Goal: Task Accomplishment & Management: Complete application form

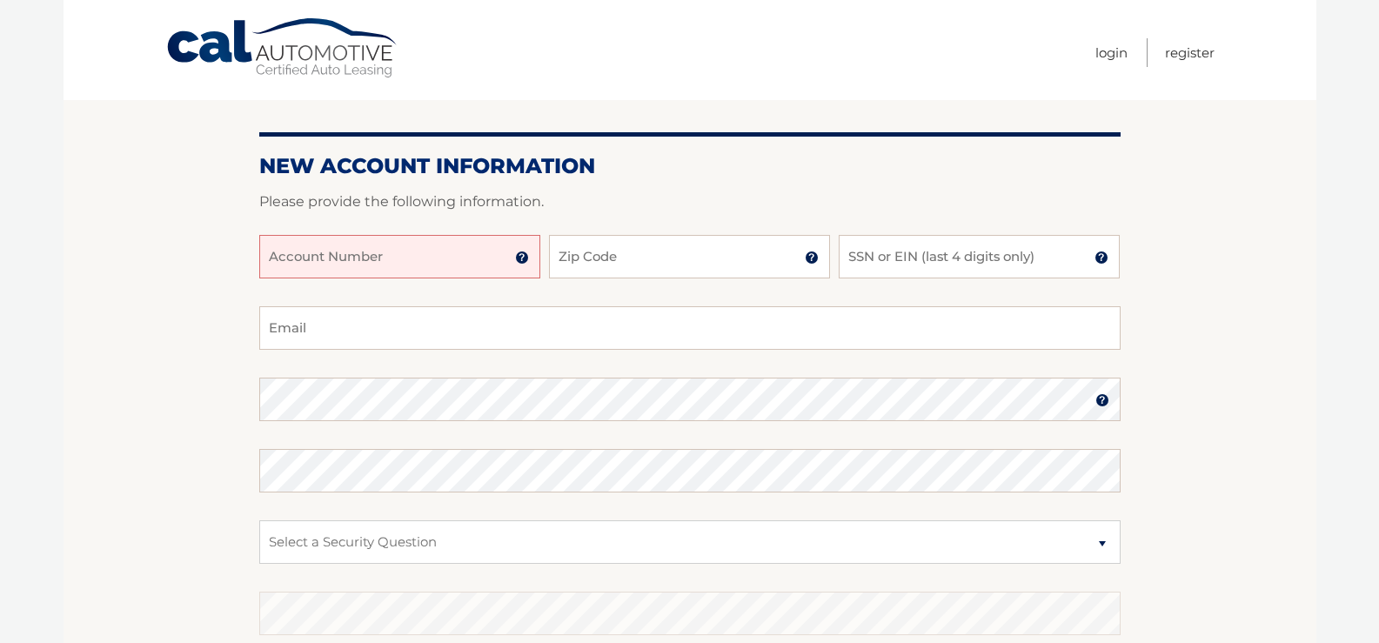
scroll to position [34, 0]
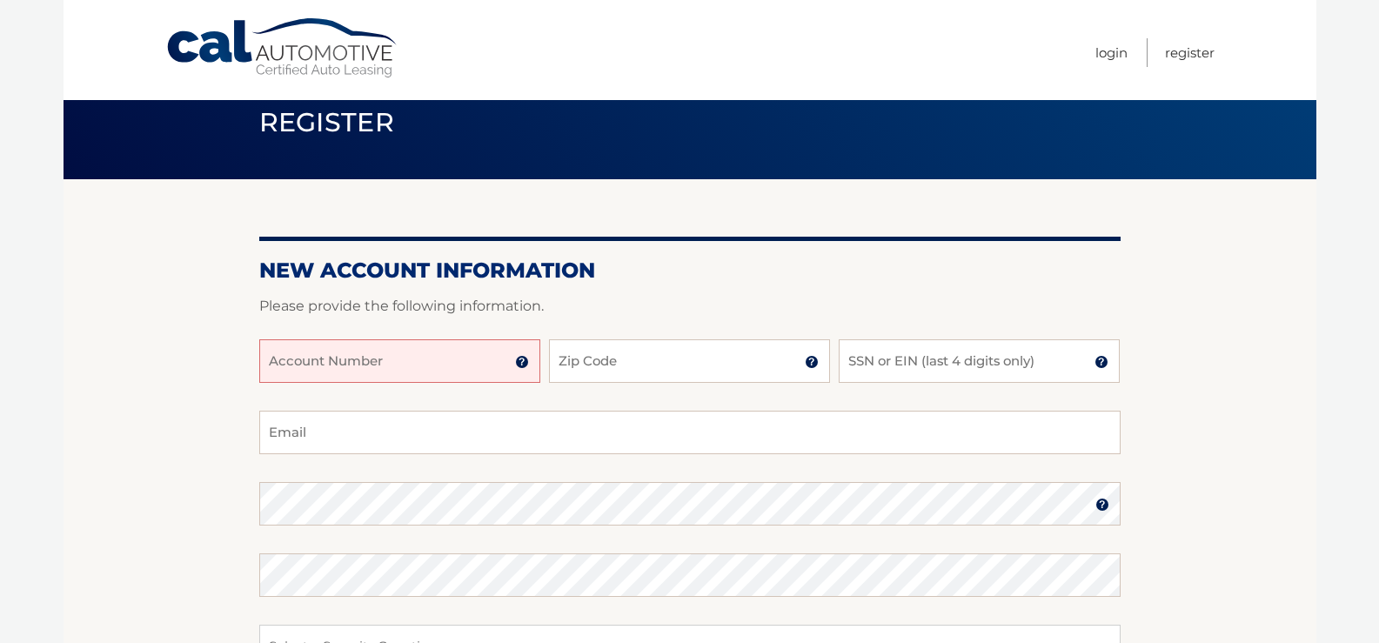
click at [491, 367] on input "Account Number" at bounding box center [399, 360] width 281 height 43
type input "44456027559"
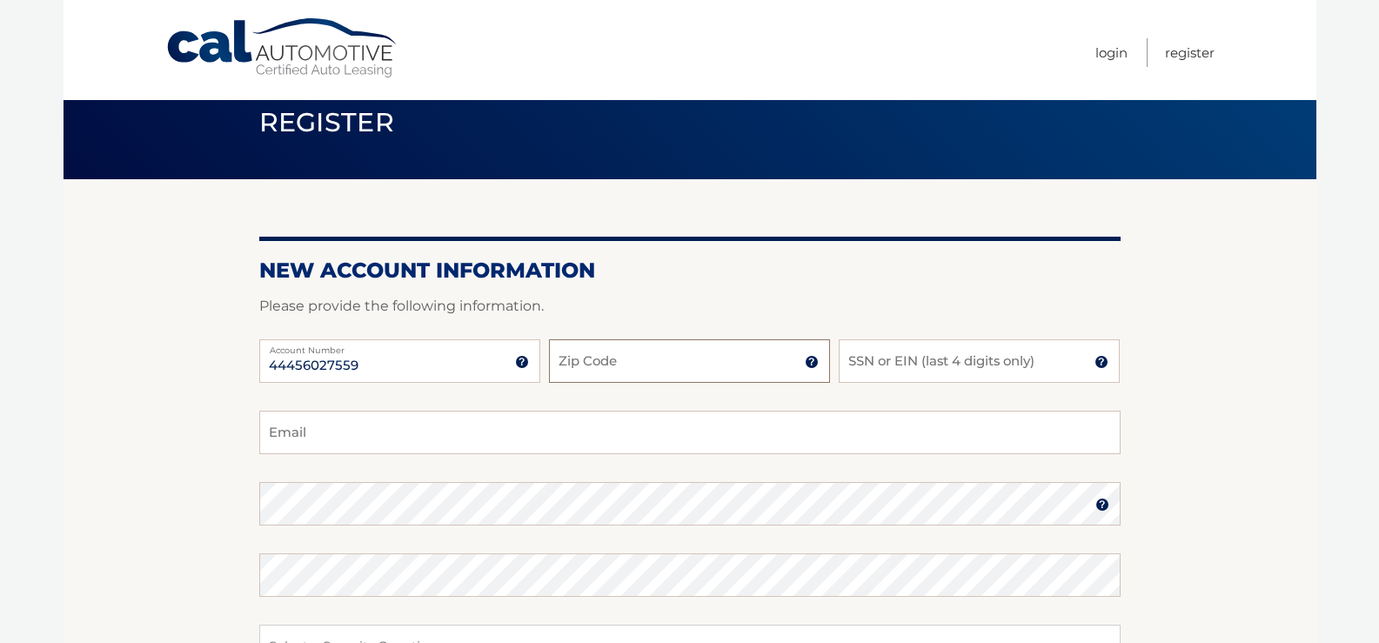
click at [725, 364] on input "Zip Code" at bounding box center [689, 360] width 281 height 43
type input "14624"
click at [949, 366] on input "SSN or EIN (last 4 digits only)" at bounding box center [978, 360] width 281 height 43
type input "0381"
click at [300, 438] on input "Email" at bounding box center [689, 432] width 861 height 43
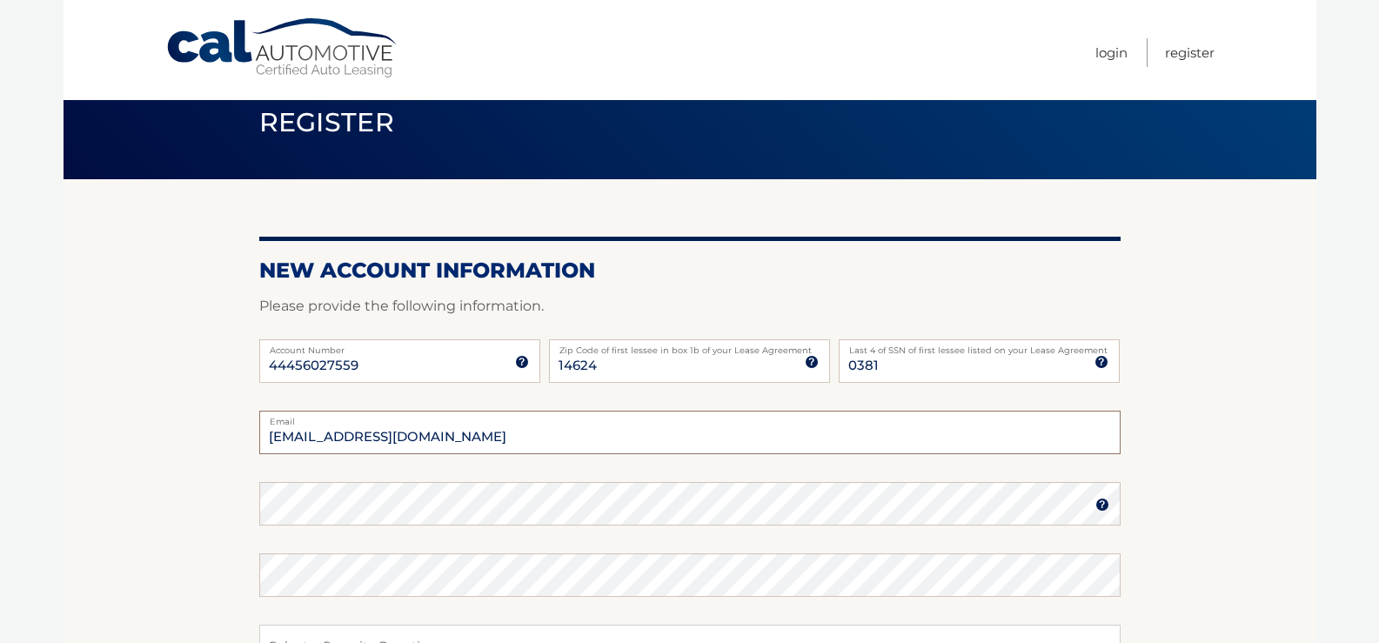
type input "hmiller25@rochester.rr.com"
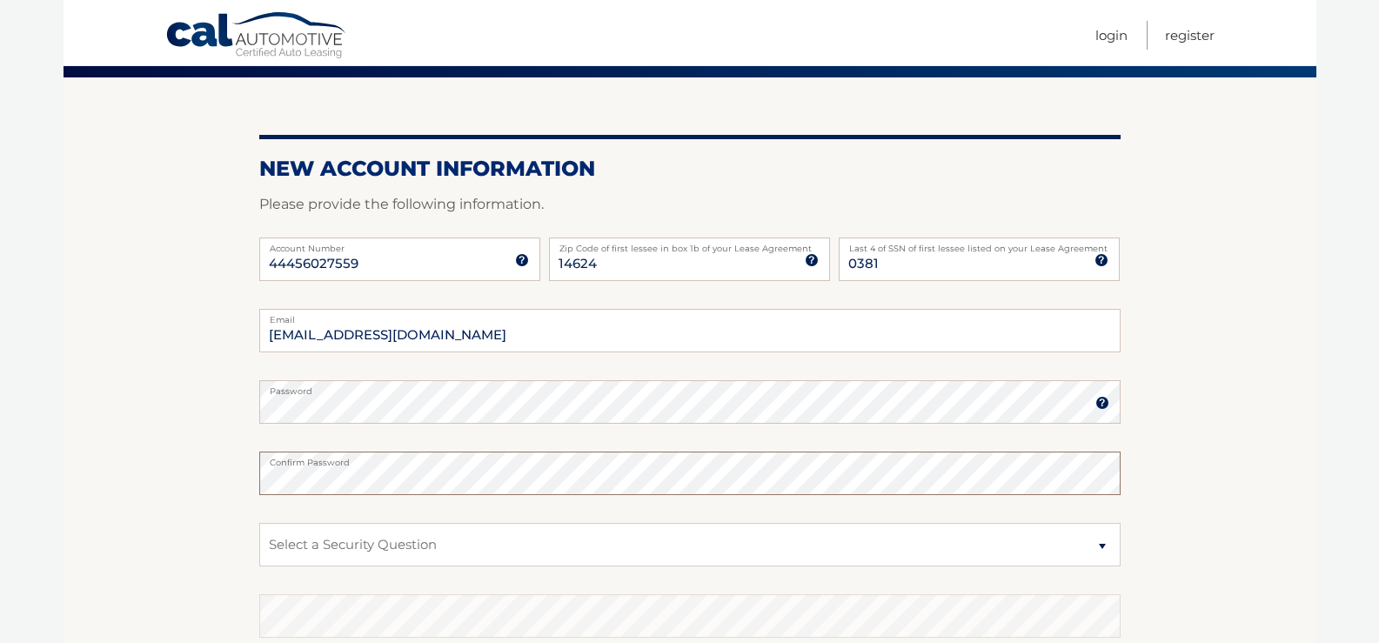
scroll to position [295, 0]
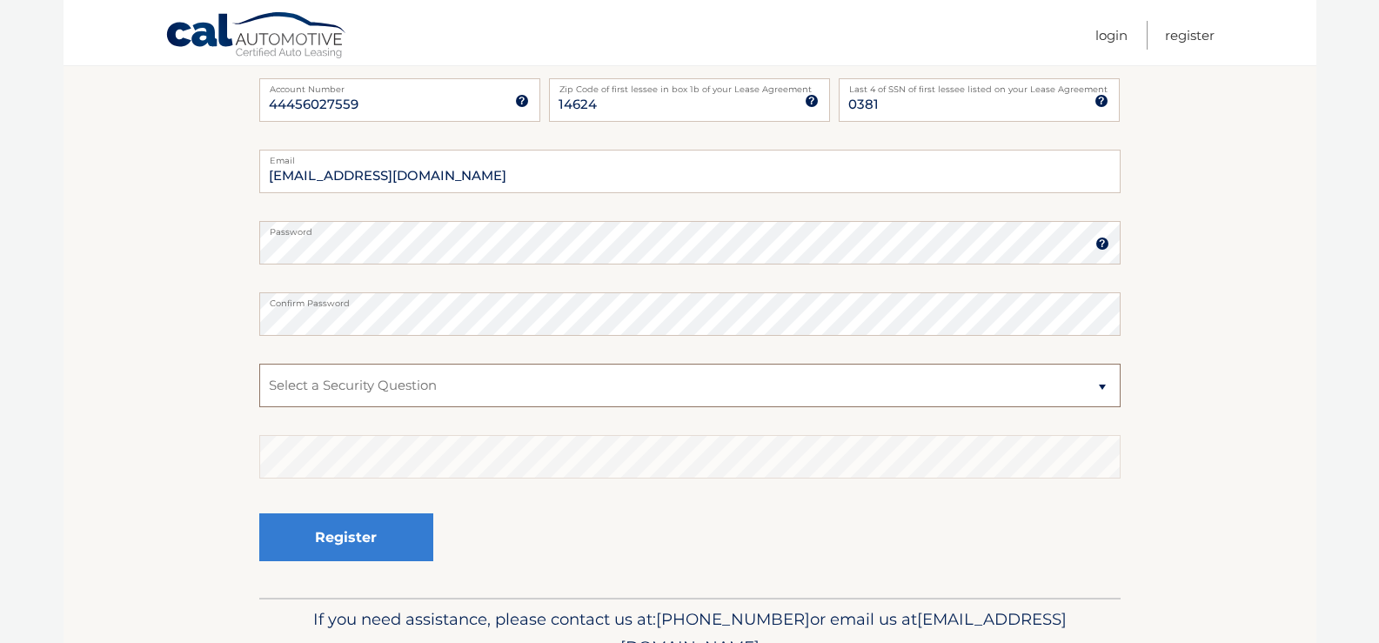
click at [409, 380] on select "Select a Security Question What was the name of your elementary school? What is…" at bounding box center [689, 385] width 861 height 43
select select "4"
click at [259, 364] on select "Select a Security Question What was the name of your elementary school? What is…" at bounding box center [689, 385] width 861 height 43
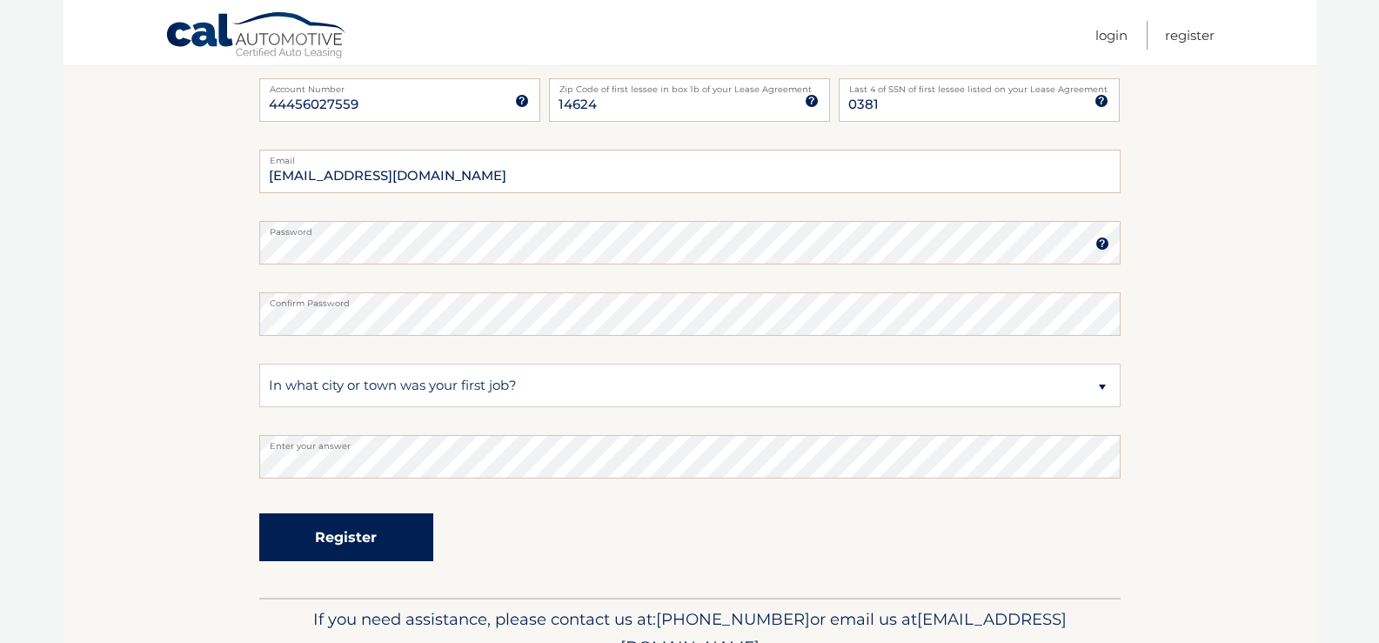
click at [375, 541] on button "Register" at bounding box center [346, 537] width 174 height 48
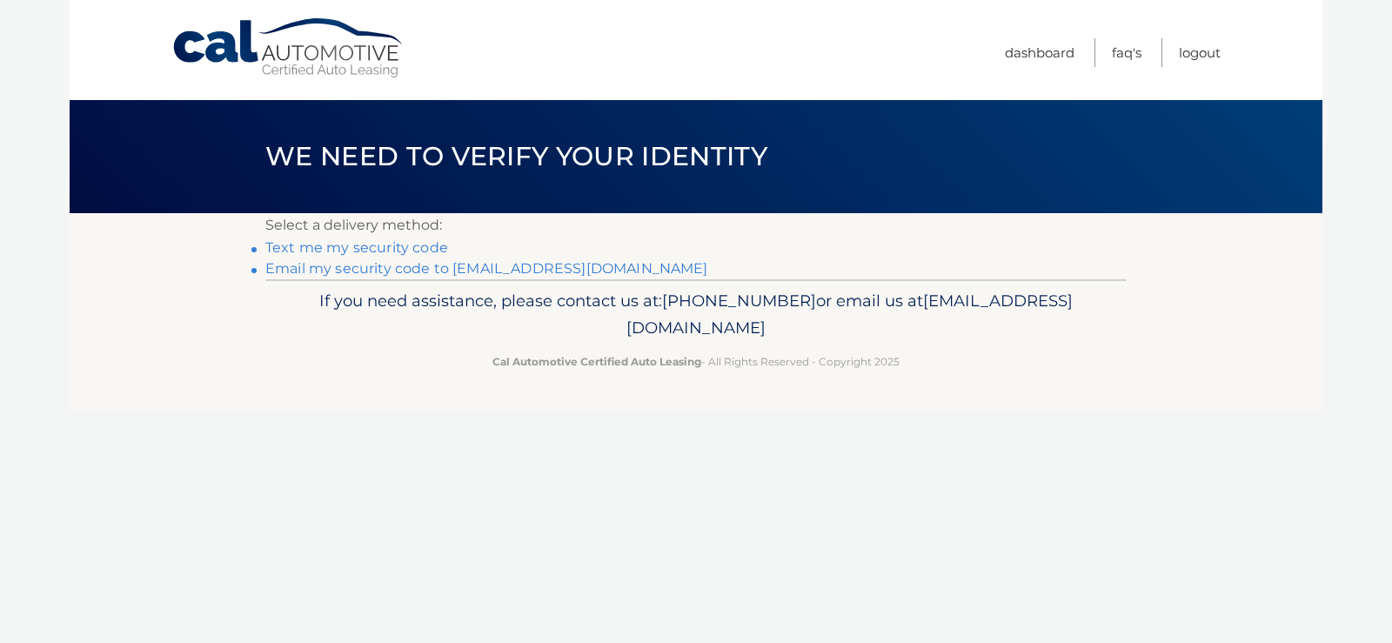
click at [330, 264] on link "Email my security code to h********@rochester.rr.com" at bounding box center [486, 268] width 443 height 17
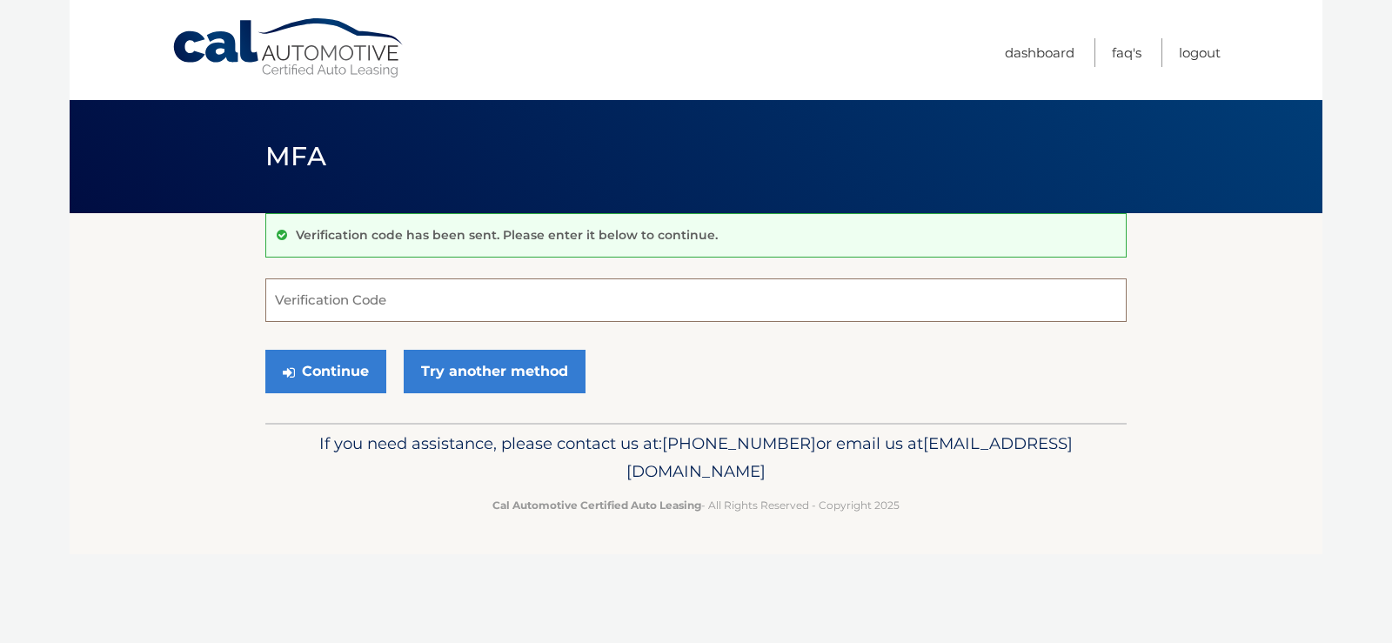
click at [385, 315] on input "Verification Code" at bounding box center [695, 299] width 861 height 43
type input "673791"
click at [310, 375] on button "Continue" at bounding box center [325, 371] width 121 height 43
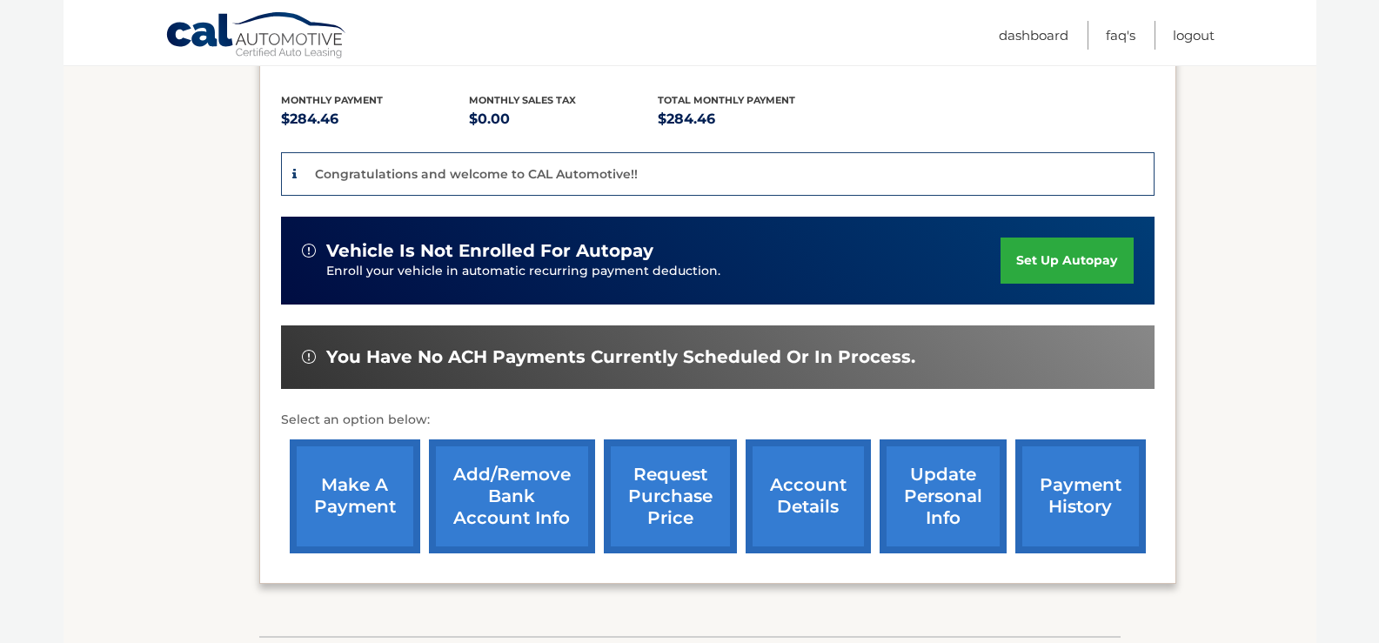
scroll to position [477, 0]
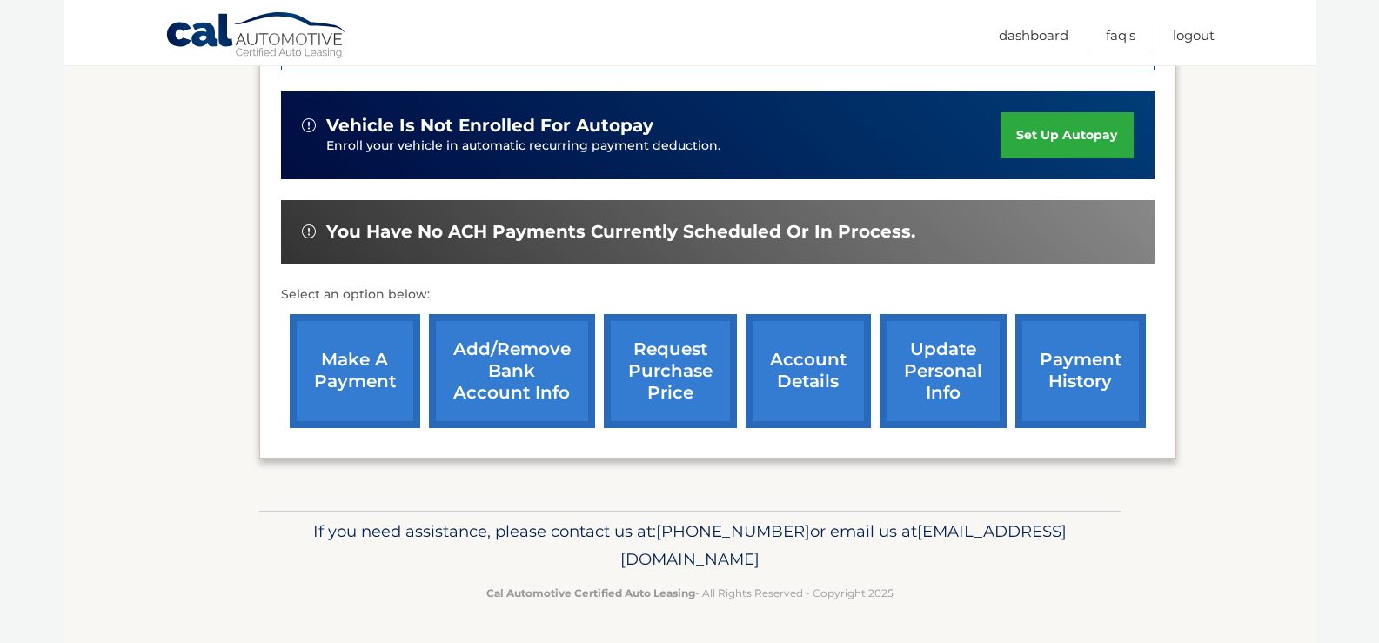
click at [805, 364] on link "account details" at bounding box center [807, 371] width 125 height 114
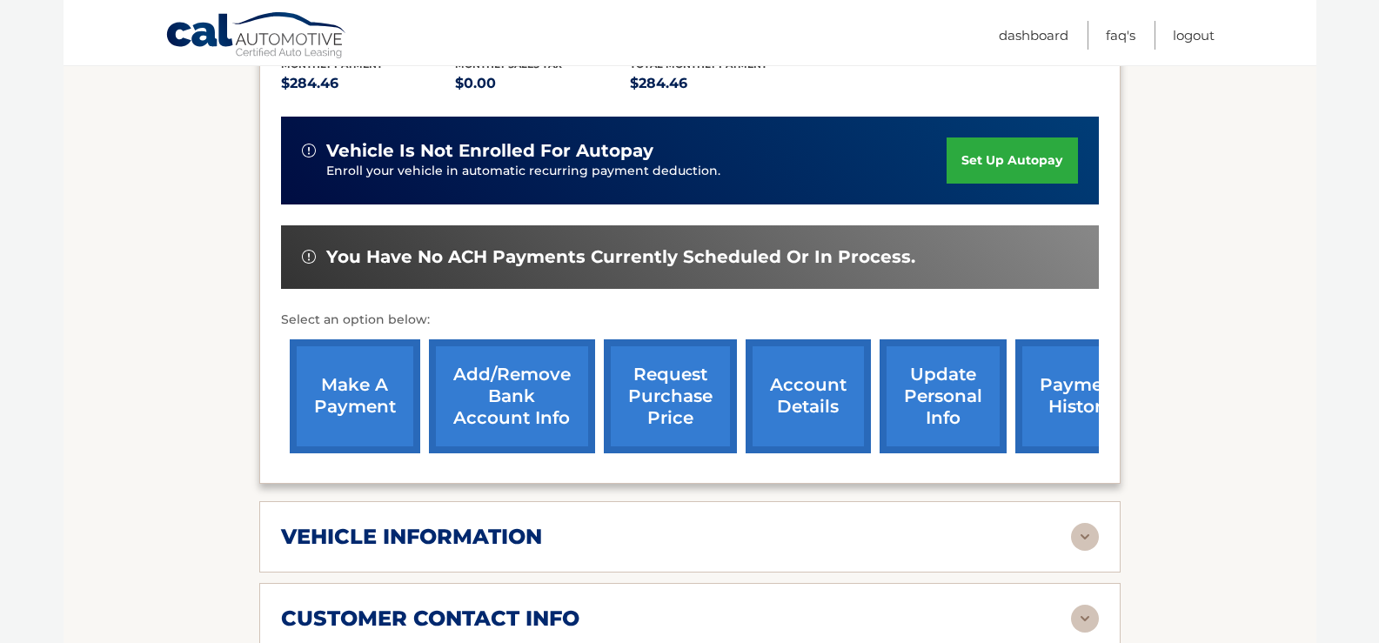
scroll to position [435, 0]
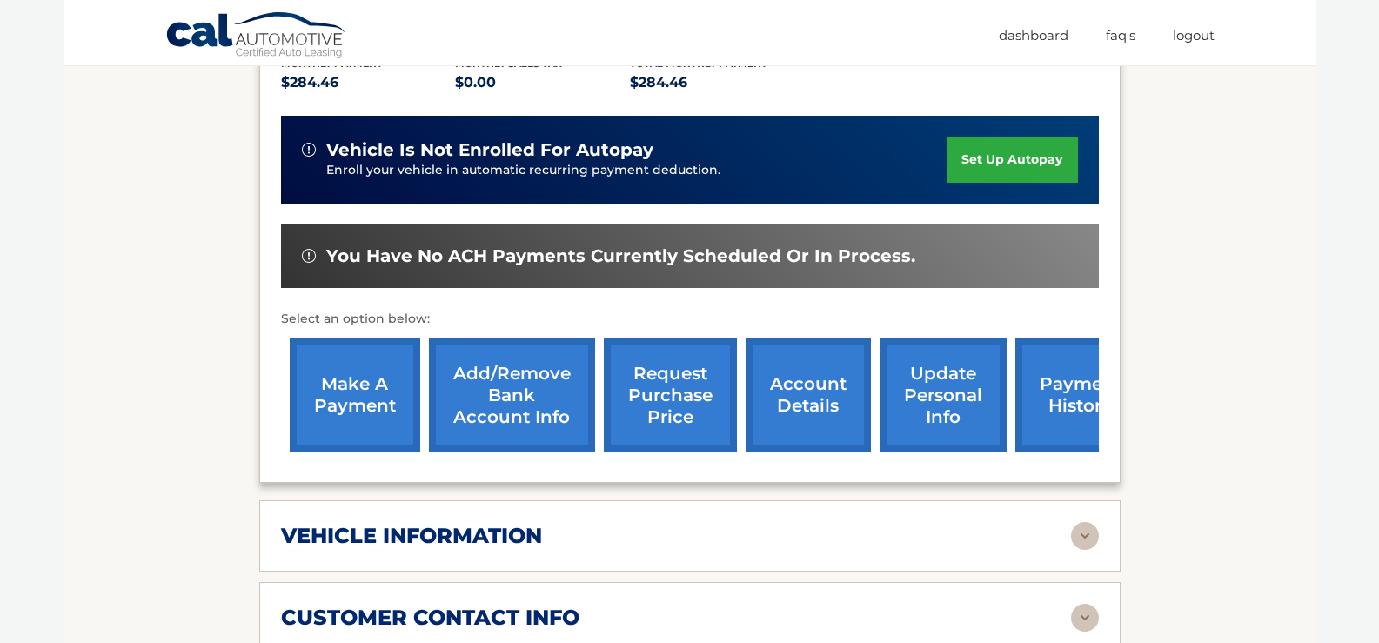
click at [337, 402] on link "make a payment" at bounding box center [355, 395] width 130 height 114
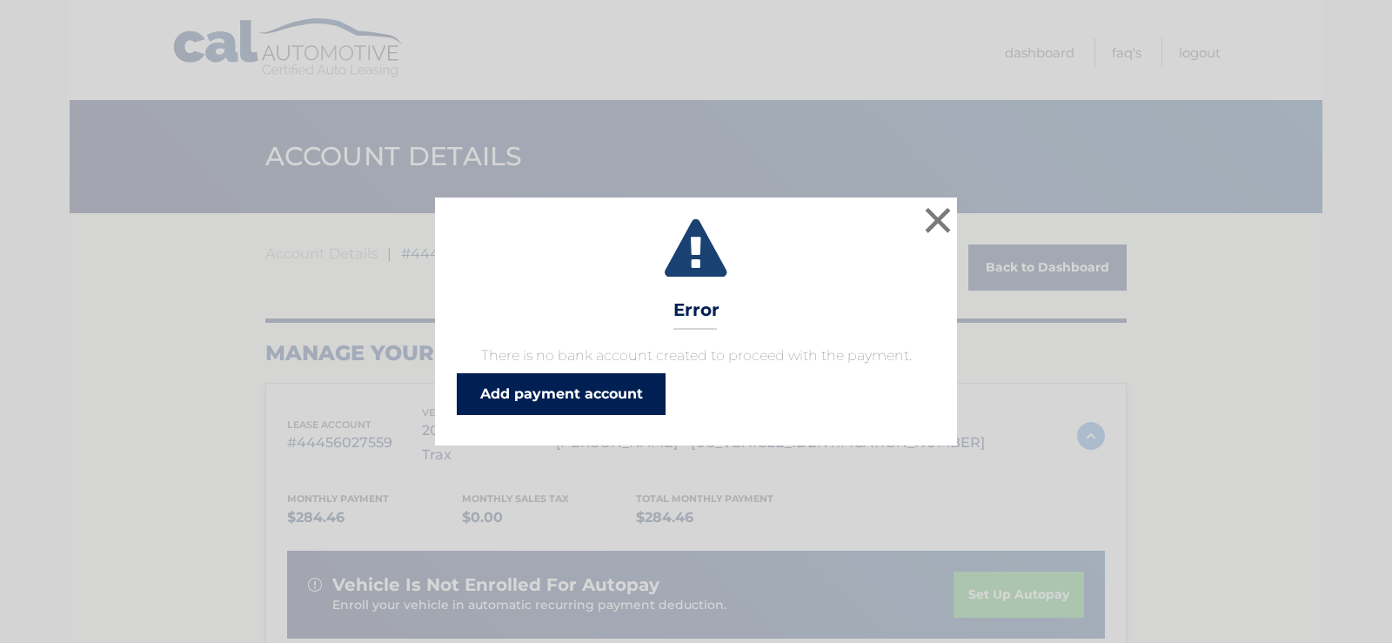
click at [531, 387] on link "Add payment account" at bounding box center [561, 394] width 209 height 42
